Goal: Transaction & Acquisition: Purchase product/service

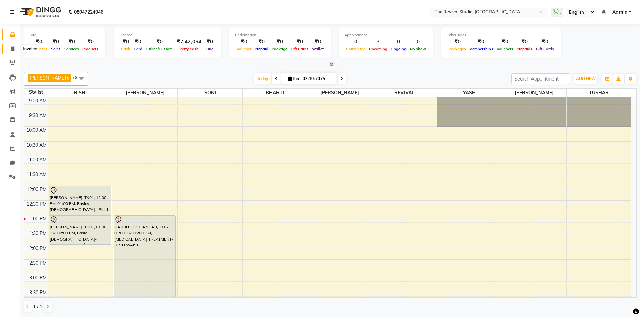
drag, startPoint x: 12, startPoint y: 49, endPoint x: 22, endPoint y: 51, distance: 9.9
click at [12, 49] on icon at bounding box center [13, 48] width 4 height 5
select select "service"
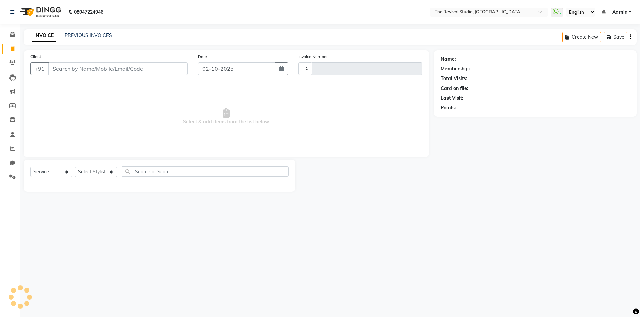
type input "1679"
select select "7991"
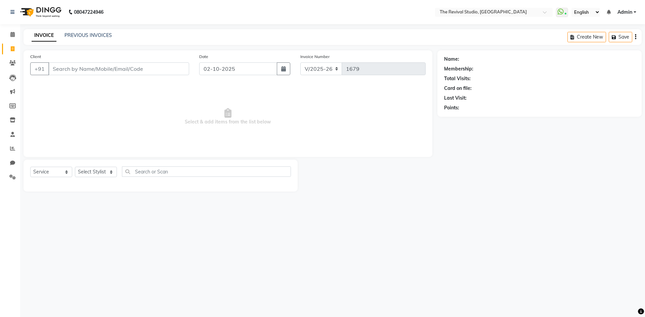
click at [171, 117] on span "Select & add items from the list below" at bounding box center [227, 116] width 395 height 67
click at [118, 69] on input "Client" at bounding box center [118, 68] width 141 height 13
type input "8097185980"
click at [185, 65] on button "Add Client" at bounding box center [172, 68] width 35 height 13
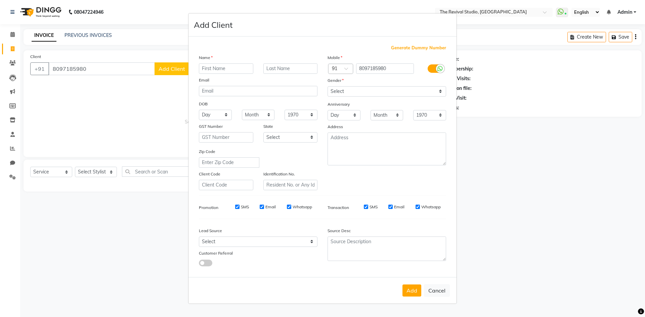
click at [228, 70] on input "text" at bounding box center [226, 68] width 54 height 10
type input "j"
type input "[PERSON_NAME]"
click at [292, 71] on input "text" at bounding box center [290, 68] width 54 height 10
type input "BORSE"
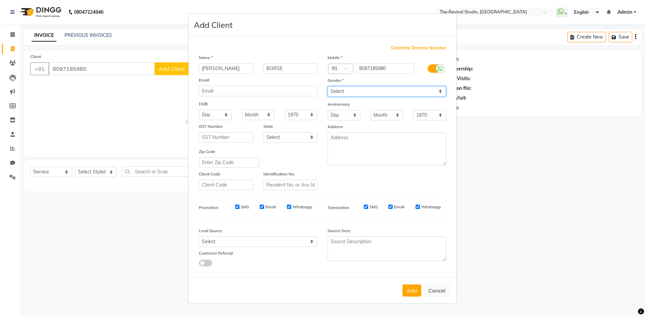
click at [338, 93] on select "Select [DEMOGRAPHIC_DATA] [DEMOGRAPHIC_DATA] Other Prefer Not To Say" at bounding box center [387, 91] width 119 height 10
select select "[DEMOGRAPHIC_DATA]"
click at [328, 86] on select "Select [DEMOGRAPHIC_DATA] [DEMOGRAPHIC_DATA] Other Prefer Not To Say" at bounding box center [387, 91] width 119 height 10
click at [415, 290] on button "Add" at bounding box center [411, 291] width 19 height 12
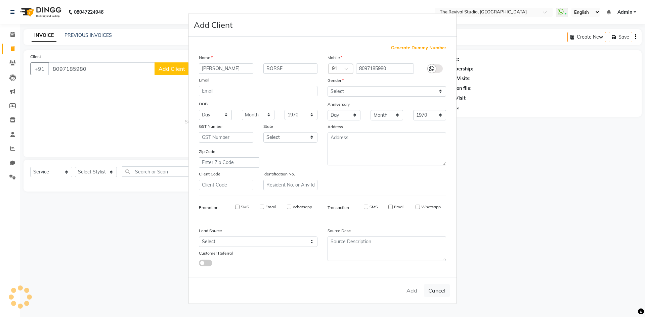
select select
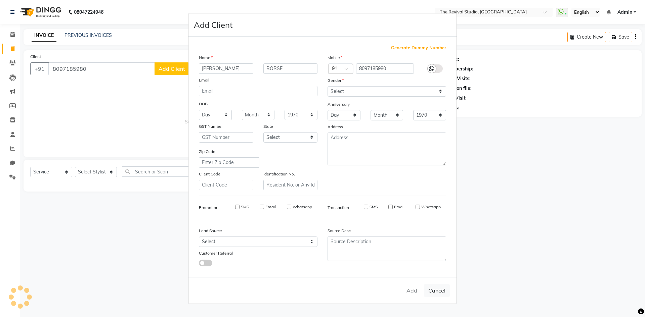
select select
checkbox input "false"
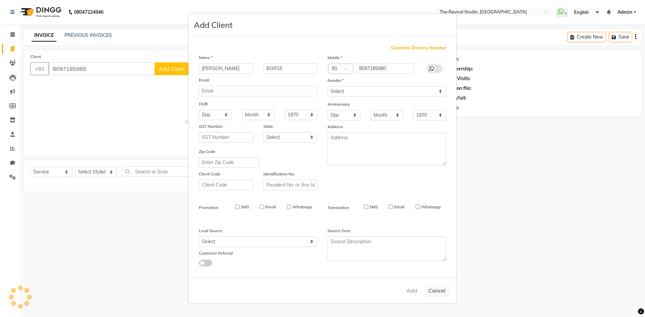
checkbox input "false"
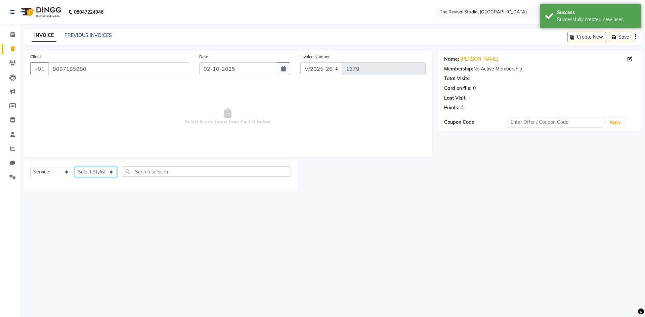
click at [91, 173] on select "Select Stylist BHARTI [PERSON_NAME] Dingg GAYATRI [PERSON_NAME] [PERSON_NAME] R…" at bounding box center [96, 172] width 42 height 10
select select "76730"
click at [75, 167] on select "Select Stylist BHARTI [PERSON_NAME] Dingg GAYATRI [PERSON_NAME] [PERSON_NAME] R…" at bounding box center [96, 172] width 42 height 10
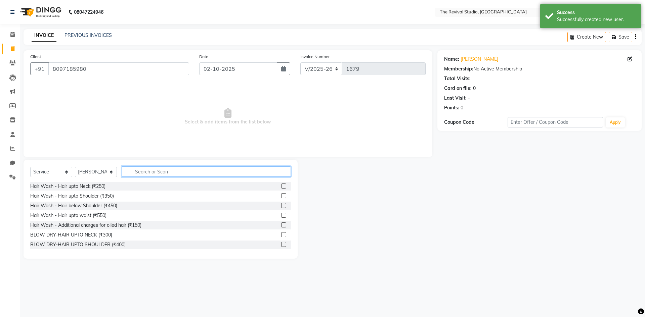
click at [141, 170] on input "text" at bounding box center [206, 172] width 169 height 10
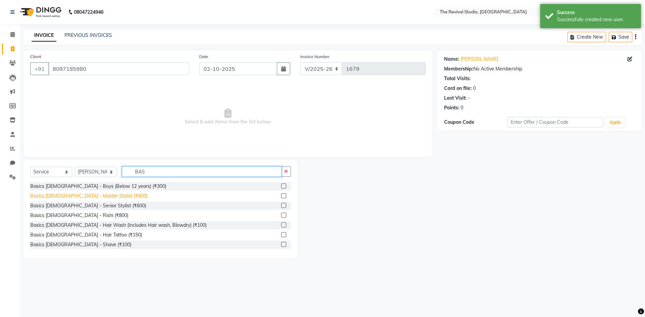
type input "BAS"
click at [91, 197] on div "Basics [DEMOGRAPHIC_DATA] - Master Stylist (₹400)" at bounding box center [88, 196] width 117 height 7
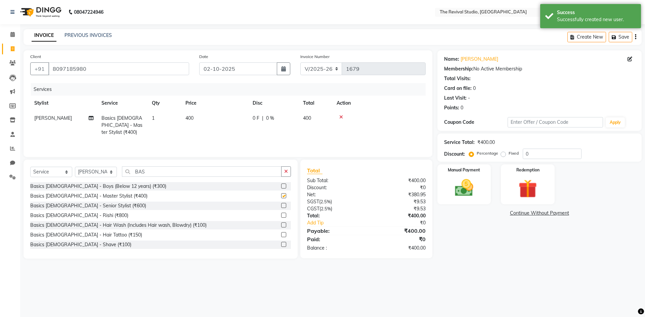
checkbox input "false"
click at [214, 122] on td "400" at bounding box center [214, 125] width 67 height 29
select select "76730"
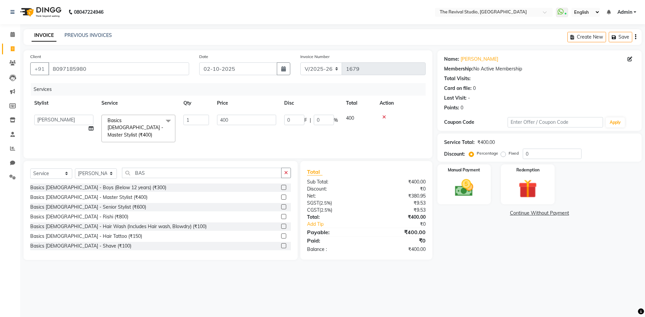
drag, startPoint x: 349, startPoint y: 144, endPoint x: 465, endPoint y: 142, distance: 115.9
click at [350, 144] on div "Services Stylist Service Qty Price Disc Total Action BHARTI [PERSON_NAME] Dingg…" at bounding box center [227, 117] width 395 height 69
click at [526, 155] on input "0" at bounding box center [552, 154] width 59 height 10
type input "20"
type input "80"
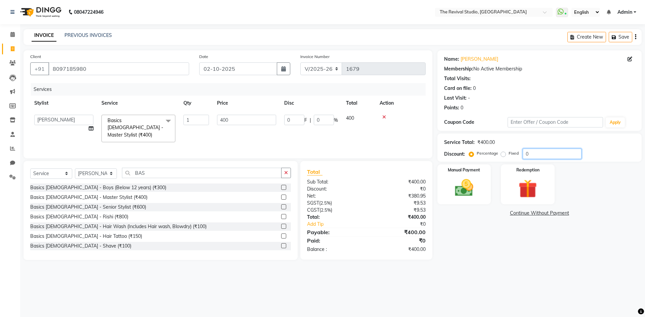
type input "20"
click at [479, 252] on div "Name: [PERSON_NAME] Membership: No Active Membership Total Visits: Card on file…" at bounding box center [541, 155] width 209 height 210
click at [454, 188] on img at bounding box center [463, 188] width 31 height 22
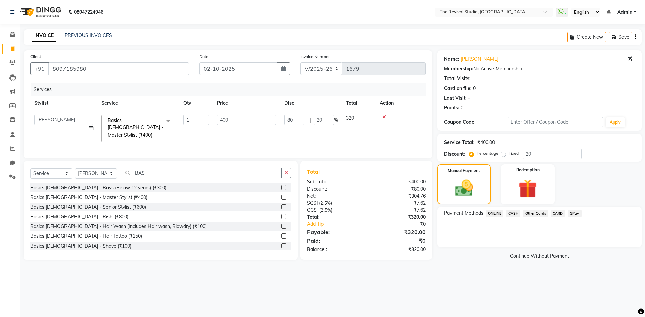
click at [575, 213] on span "GPay" at bounding box center [575, 214] width 14 height 8
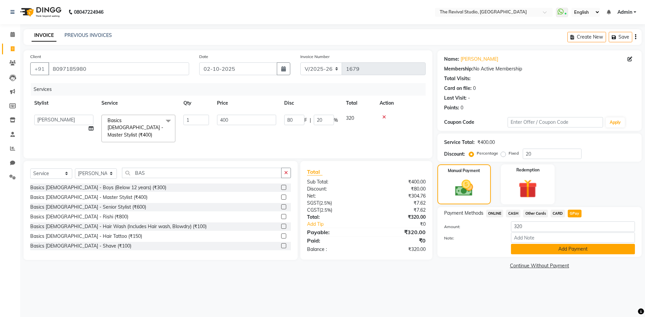
click at [554, 253] on button "Add Payment" at bounding box center [573, 249] width 124 height 10
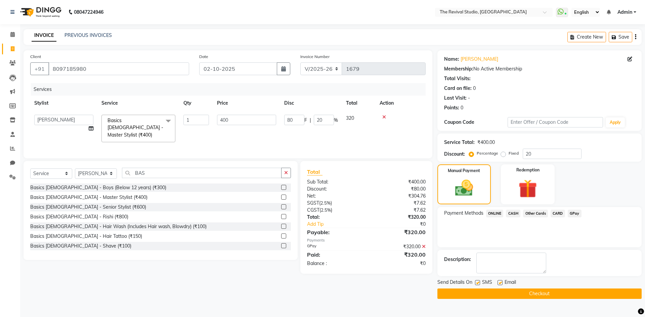
click at [560, 296] on button "Checkout" at bounding box center [539, 294] width 204 height 10
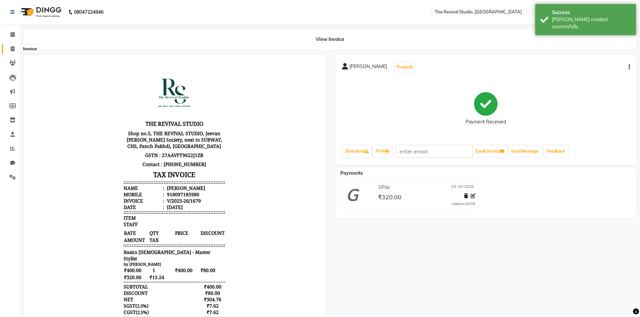
click at [12, 49] on icon at bounding box center [13, 48] width 4 height 5
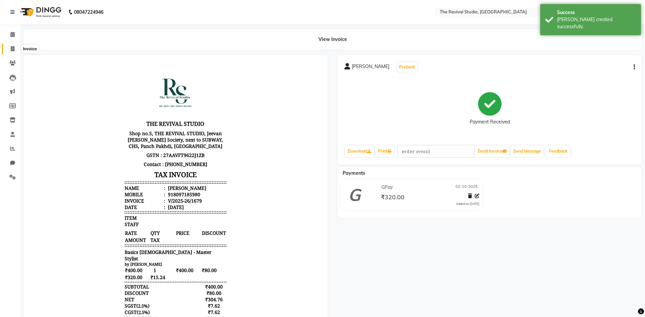
select select "7991"
select select "service"
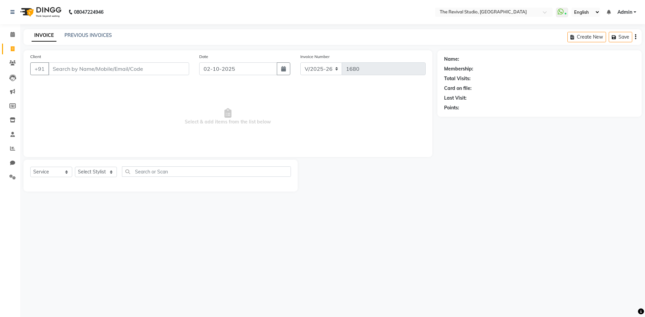
drag, startPoint x: 347, startPoint y: 201, endPoint x: 378, endPoint y: 269, distance: 75.3
click at [346, 205] on div "08047224946 Select Location × The Revival Studio, Thane West WhatsApp Status ✕ …" at bounding box center [322, 158] width 645 height 317
click at [312, 141] on span "Select & add items from the list below" at bounding box center [227, 116] width 395 height 67
